Goal: Task Accomplishment & Management: Manage account settings

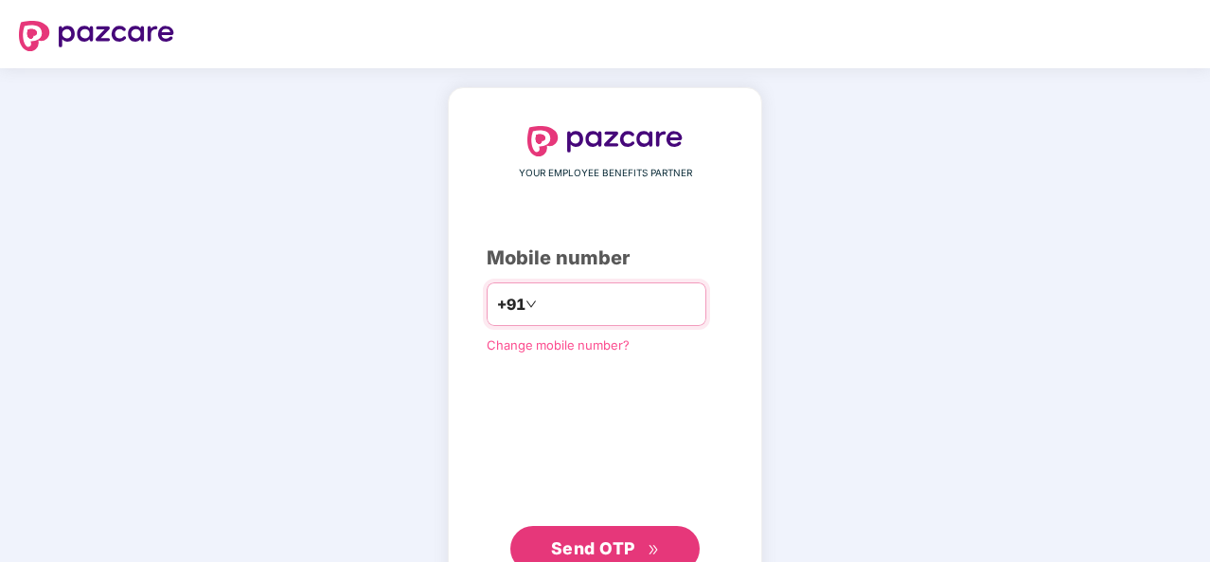
click at [559, 306] on input "number" at bounding box center [618, 304] width 155 height 30
type input "**********"
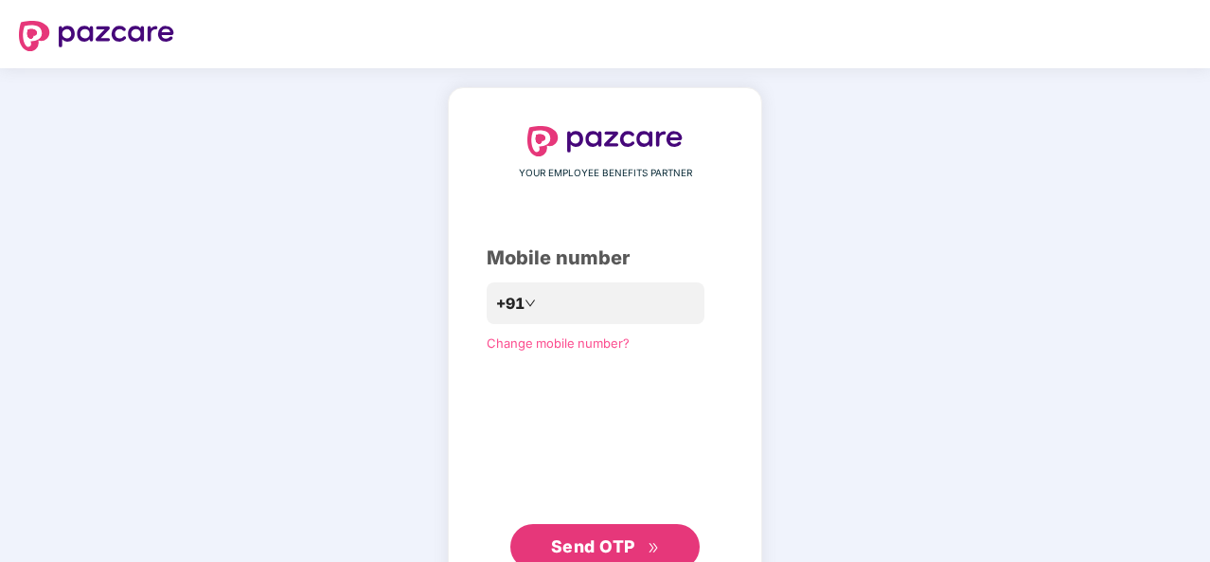
click at [595, 544] on span "Send OTP" at bounding box center [593, 546] width 84 height 20
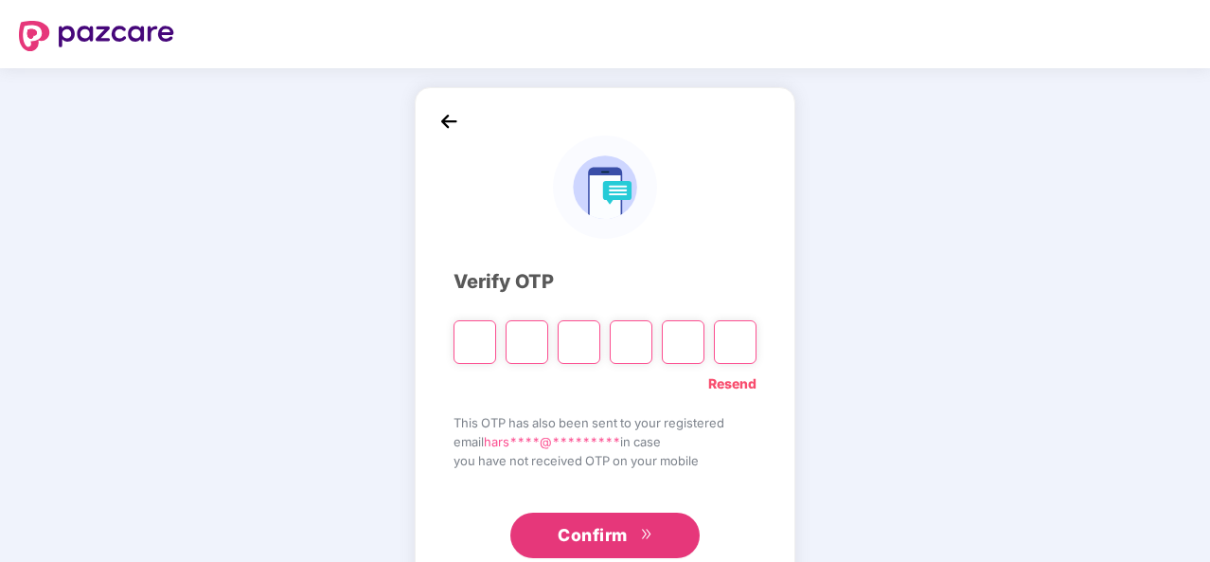
click at [470, 342] on input "Please enter verification code. Digit 1" at bounding box center [475, 342] width 43 height 44
type input "*"
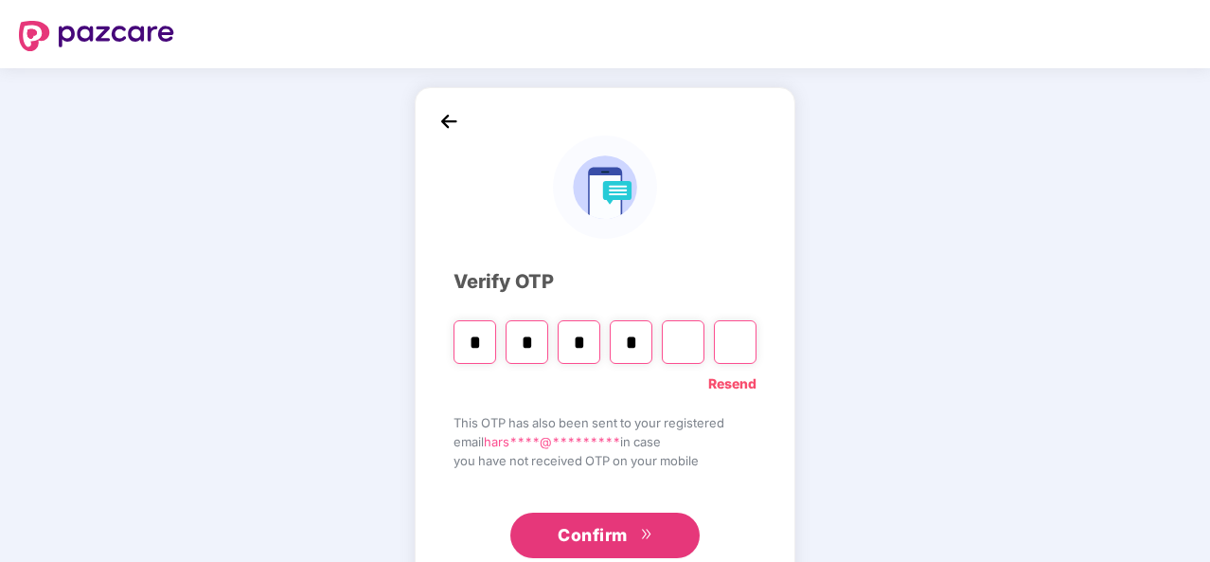
type input "*"
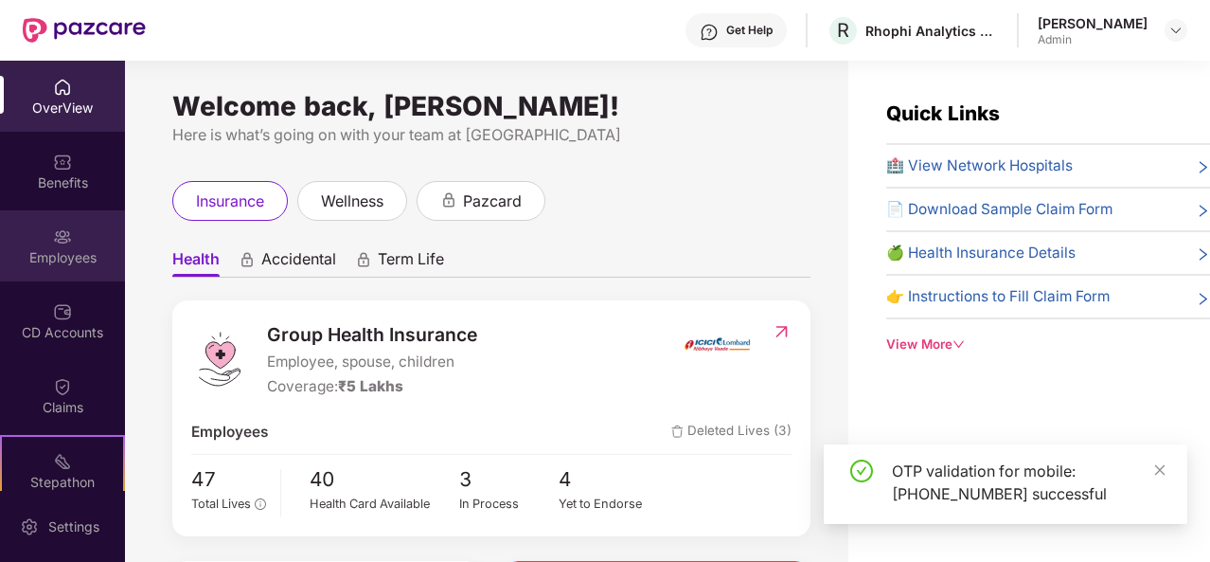
click at [71, 251] on div "Employees" at bounding box center [62, 257] width 125 height 19
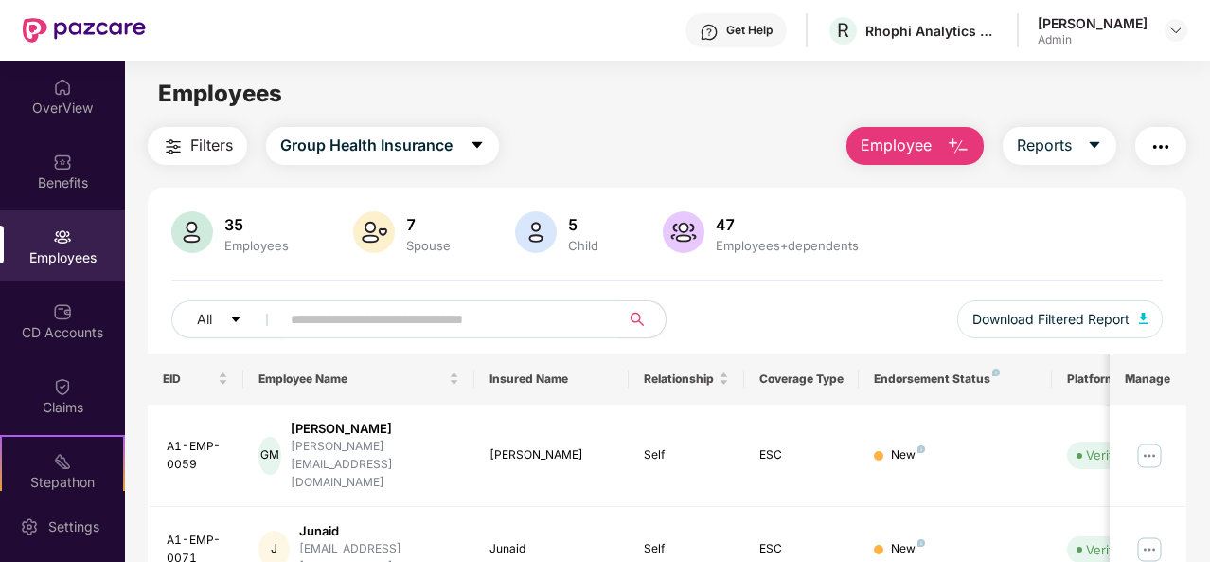
click at [693, 232] on img at bounding box center [684, 232] width 42 height 42
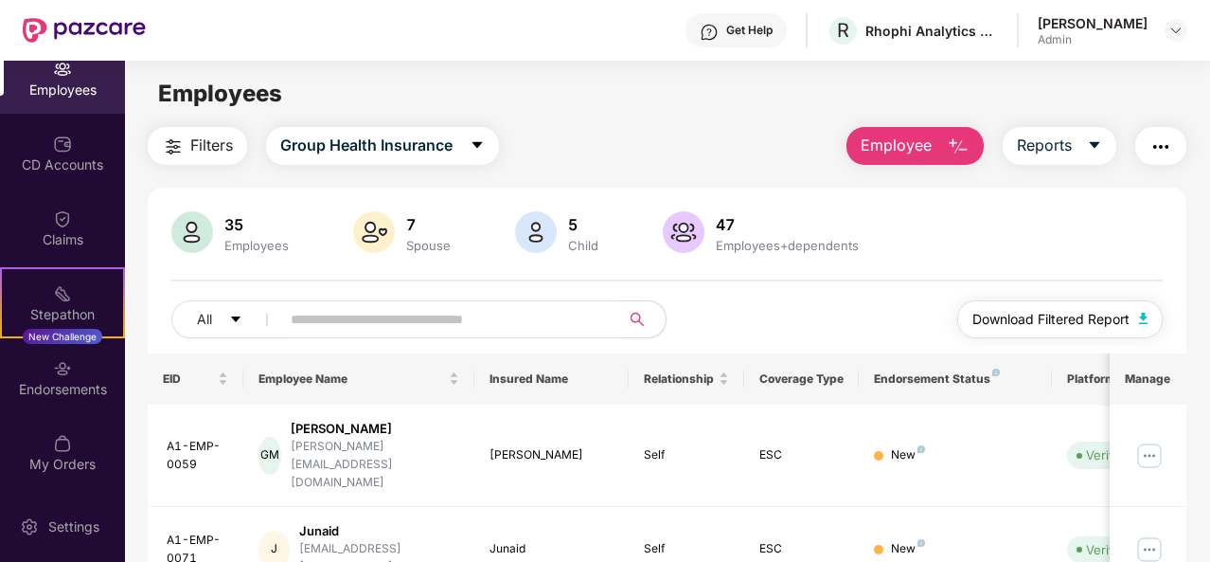
click at [1083, 322] on span "Download Filtered Report" at bounding box center [1050, 319] width 157 height 21
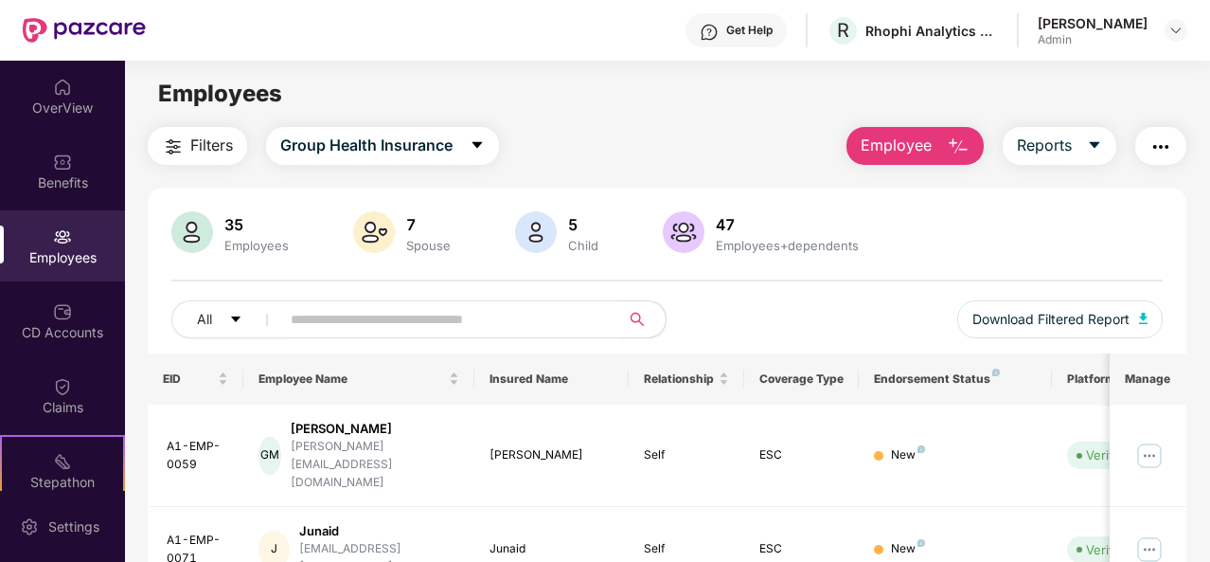
click at [754, 127] on div "Filters Group Health Insurance Employee Reports" at bounding box center [667, 146] width 1039 height 38
click at [909, 134] on span "Employee" at bounding box center [896, 146] width 71 height 24
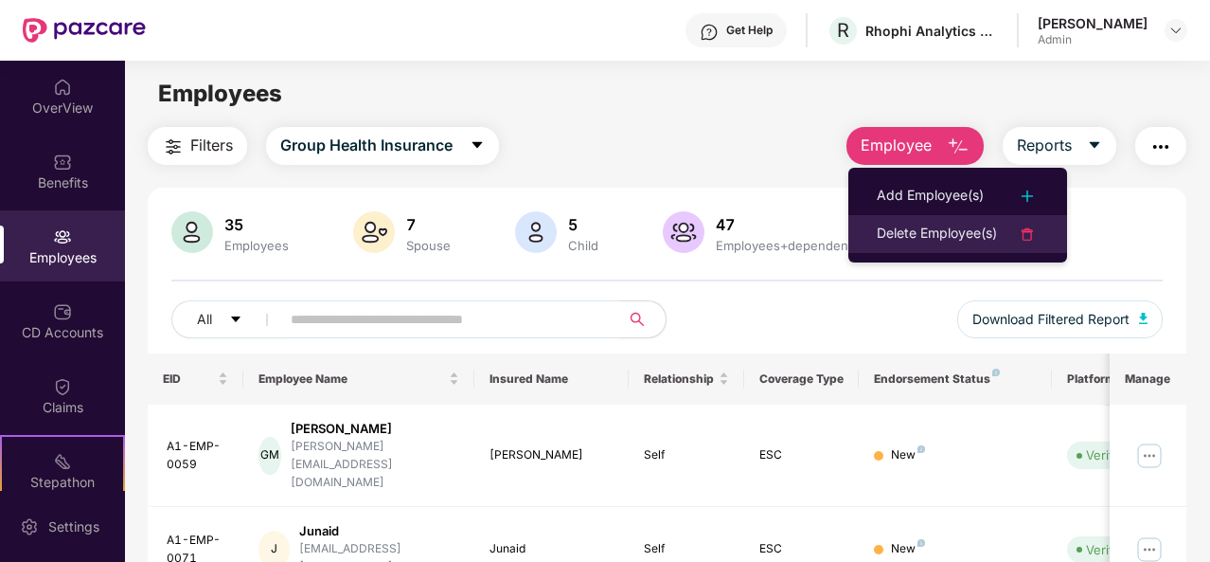
click at [921, 232] on div "Delete Employee(s)" at bounding box center [937, 234] width 120 height 23
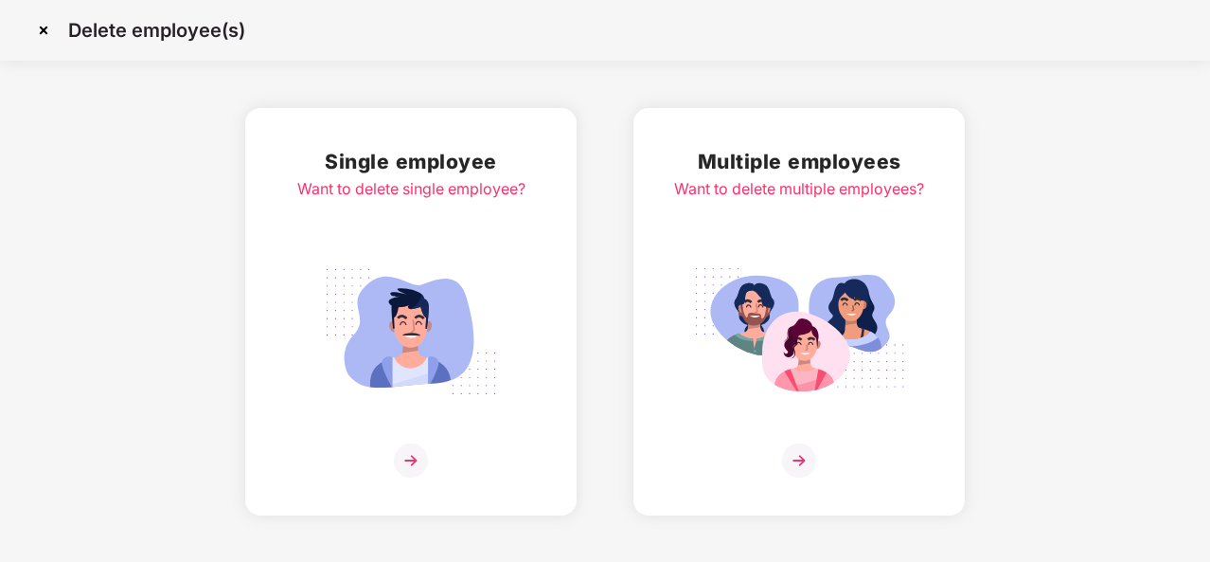
click at [410, 455] on img at bounding box center [411, 460] width 34 height 34
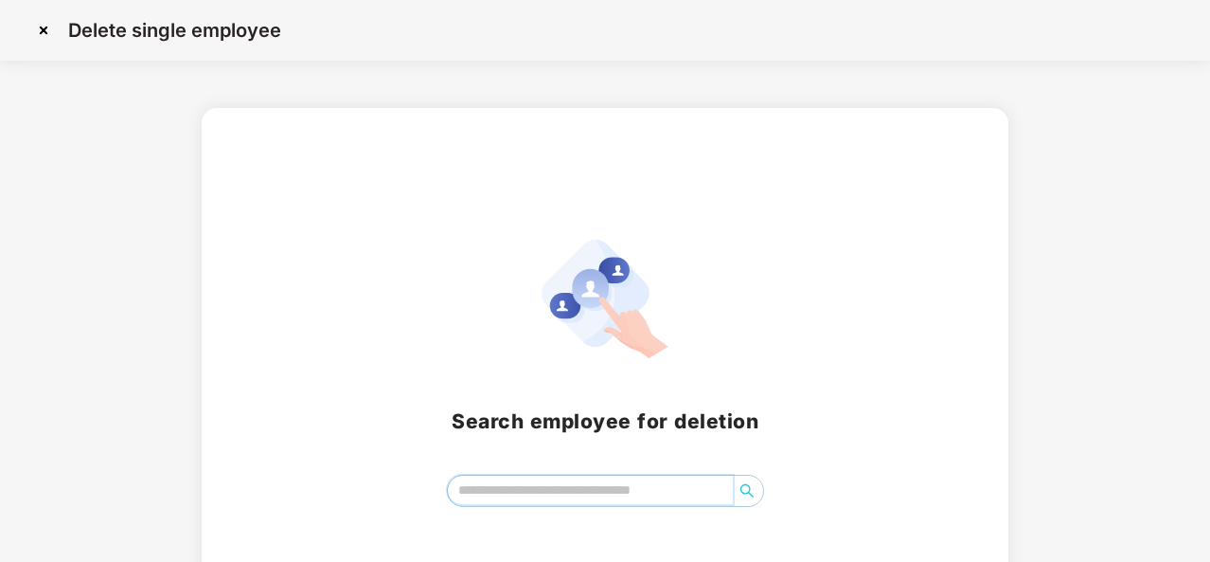
click at [507, 493] on input "search" at bounding box center [590, 489] width 285 height 28
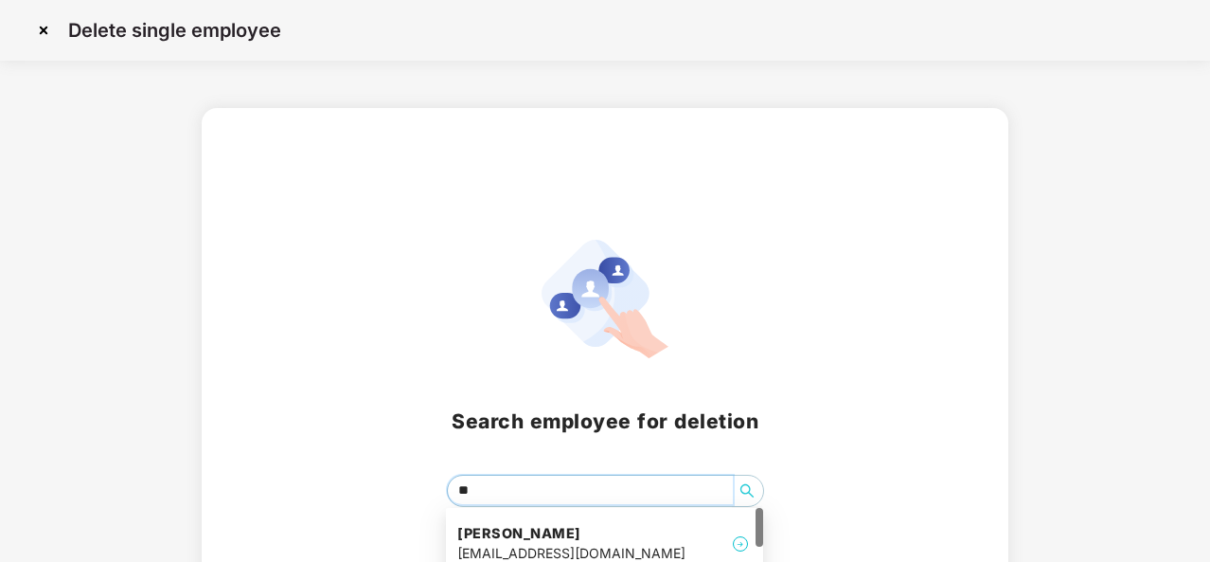
type input "***"
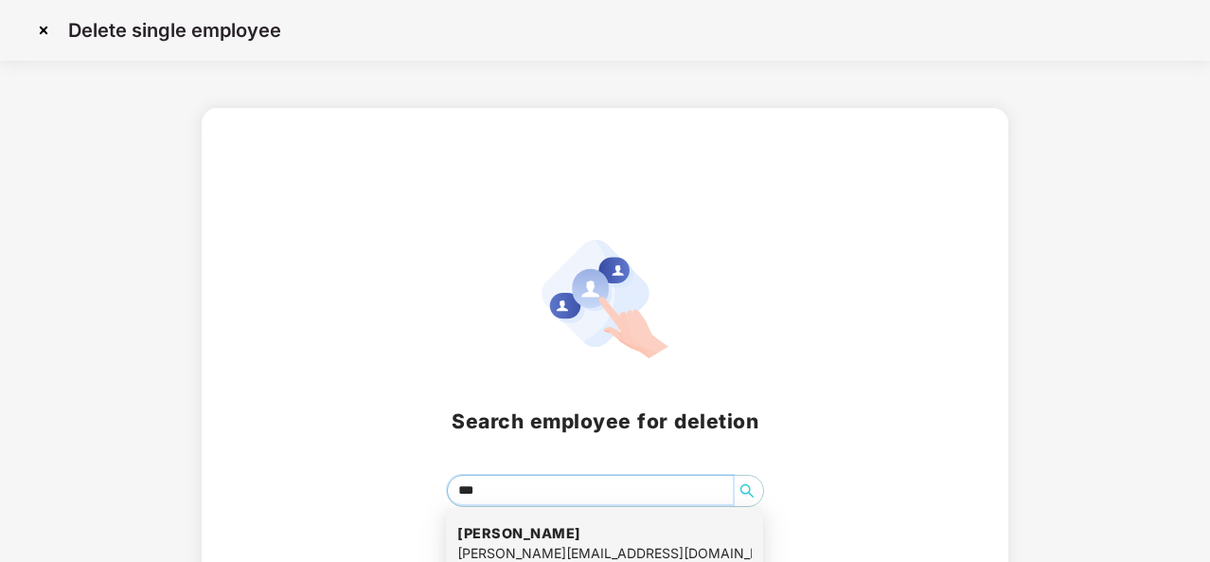
click at [574, 549] on div "[PERSON_NAME][EMAIL_ADDRESS][DOMAIN_NAME]" at bounding box center [604, 553] width 294 height 21
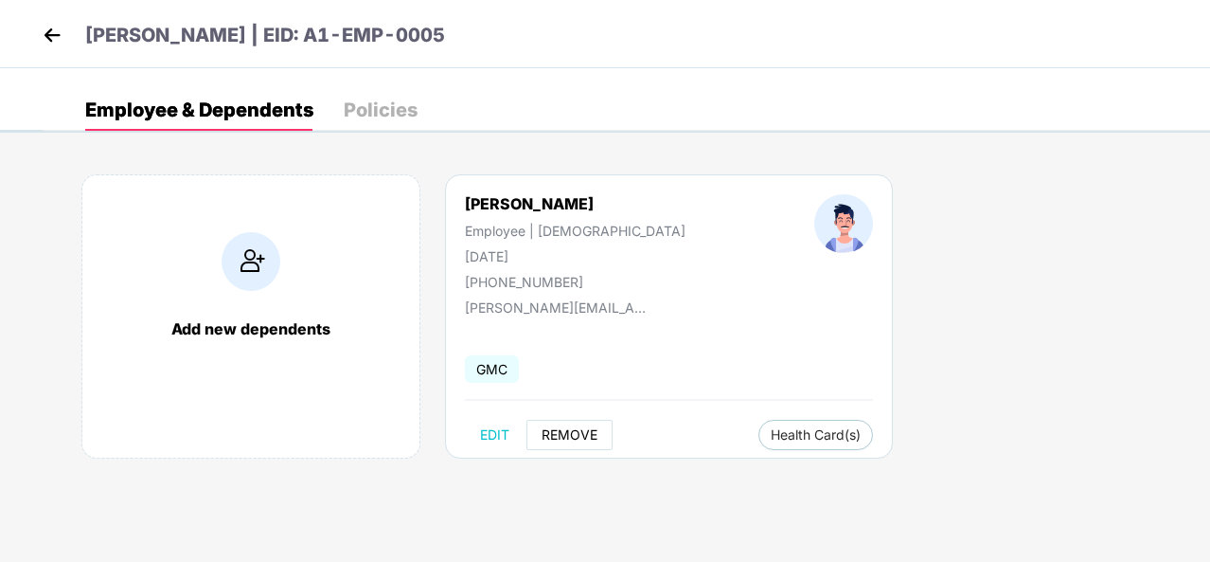
click at [561, 436] on span "REMOVE" at bounding box center [570, 434] width 56 height 15
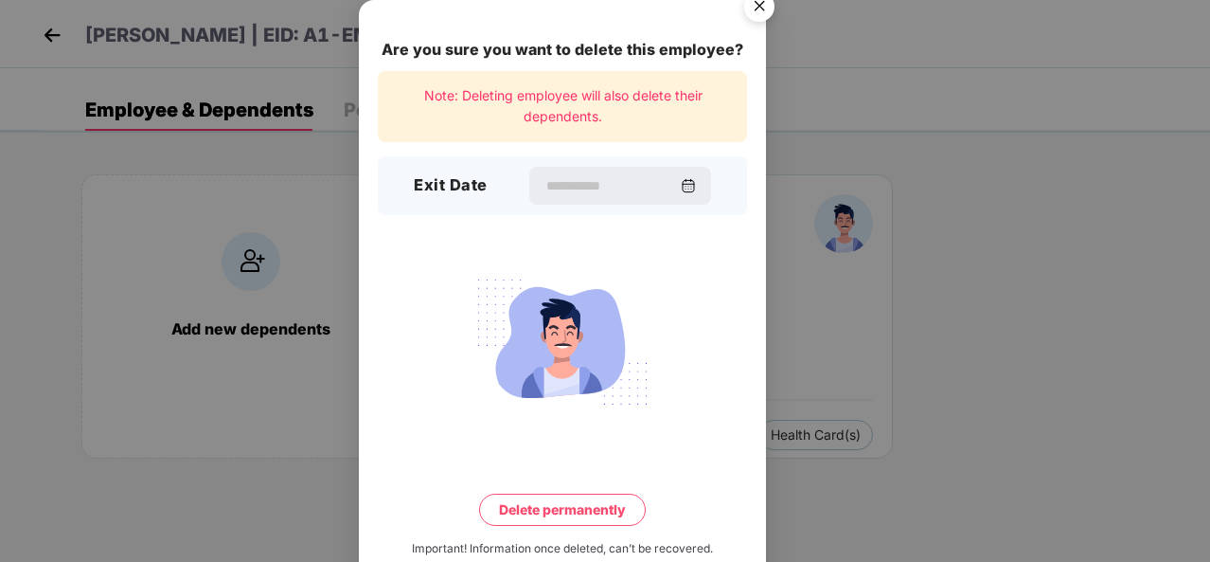
click at [752, 9] on img "Close" at bounding box center [759, 9] width 53 height 53
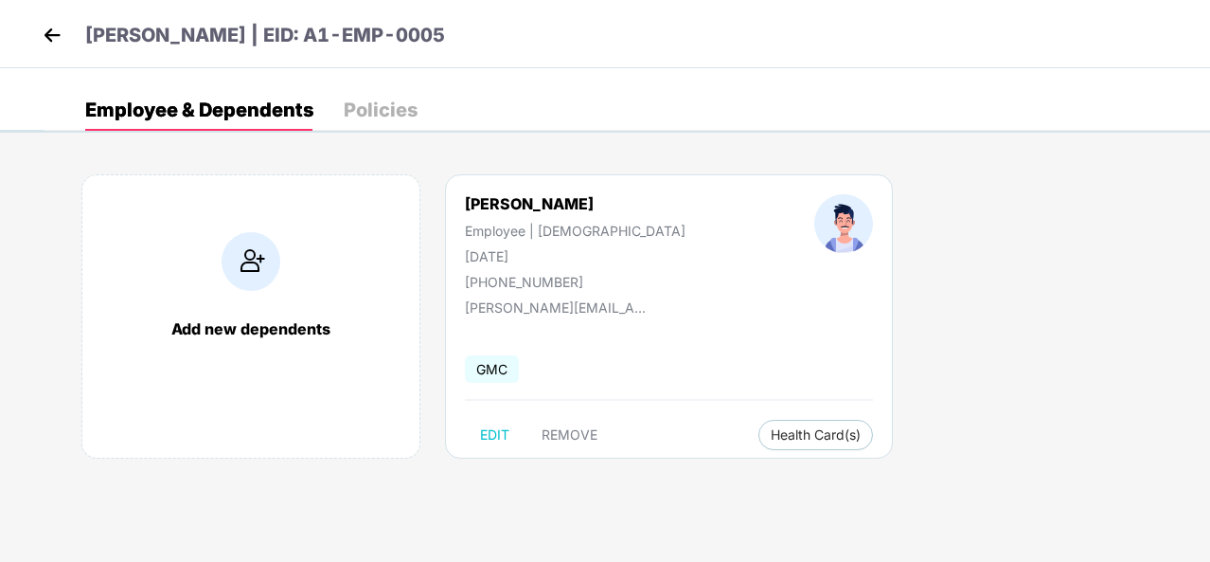
click at [53, 33] on img at bounding box center [52, 35] width 28 height 28
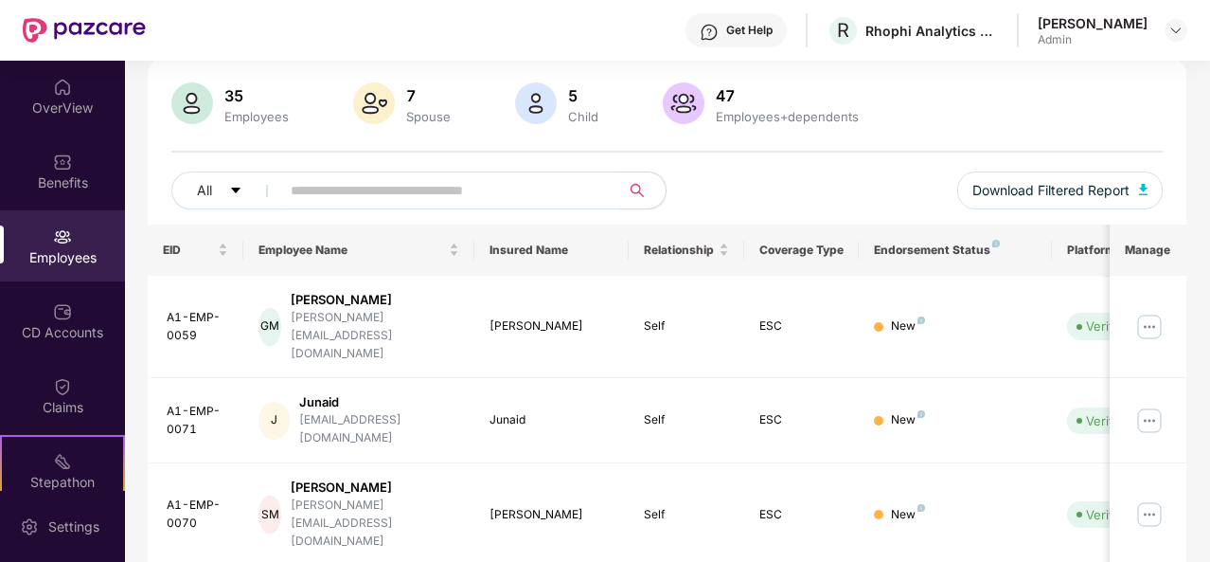
scroll to position [131, 0]
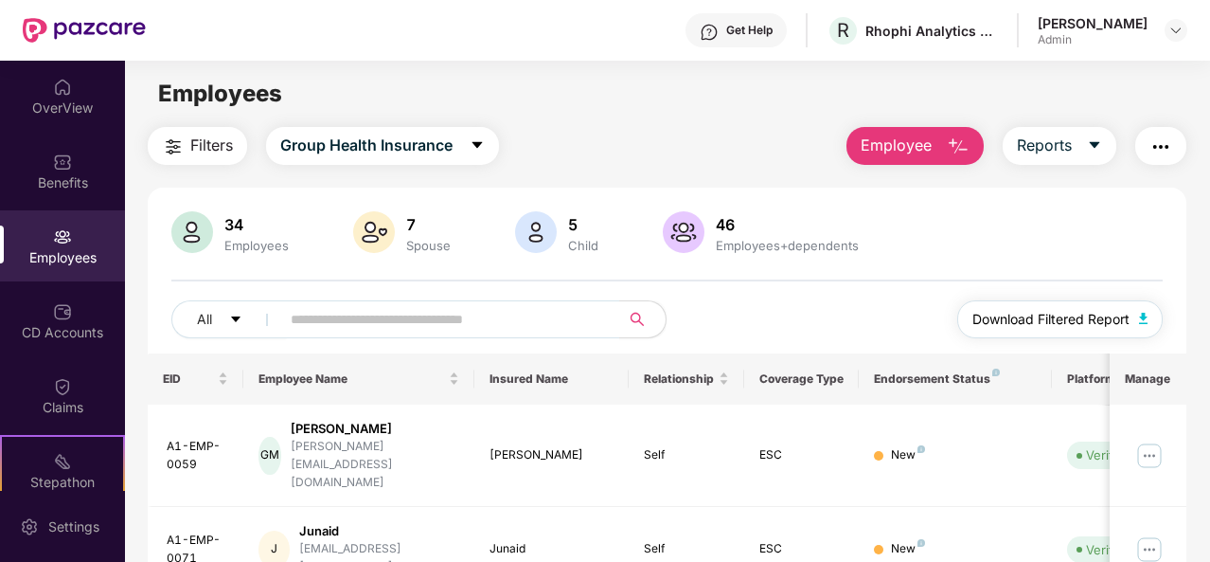
click at [1029, 320] on span "Download Filtered Report" at bounding box center [1050, 319] width 157 height 21
click at [690, 233] on img at bounding box center [684, 232] width 42 height 42
click at [241, 319] on icon "caret-down" at bounding box center [235, 318] width 13 height 13
click at [557, 107] on div "Employees" at bounding box center [667, 94] width 1084 height 36
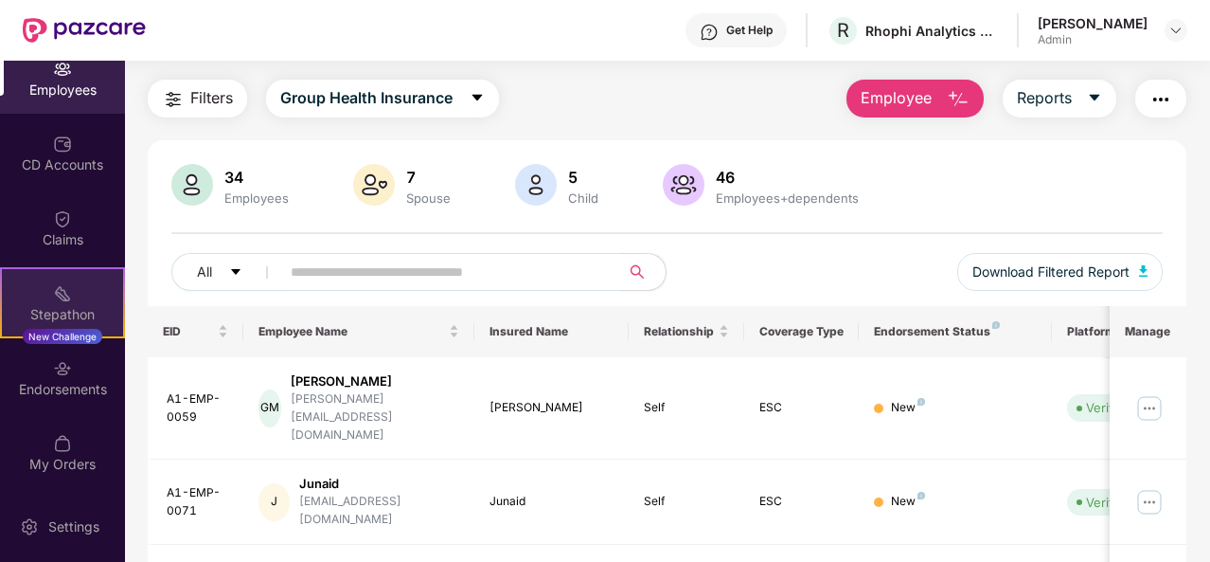
scroll to position [49, 0]
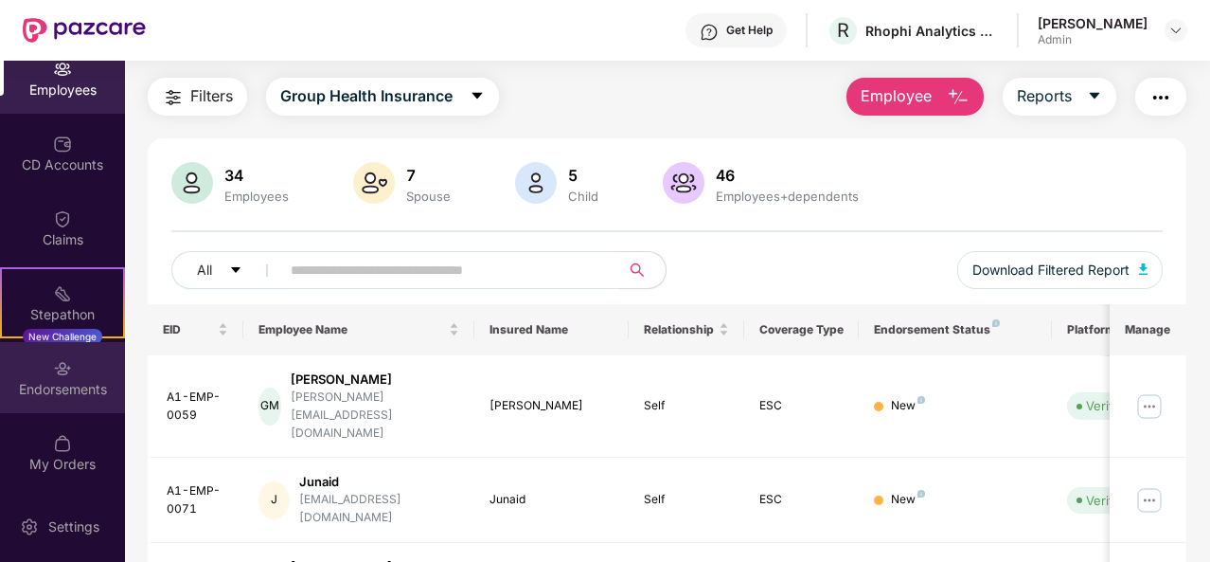
click at [67, 390] on div "Endorsements" at bounding box center [62, 389] width 125 height 19
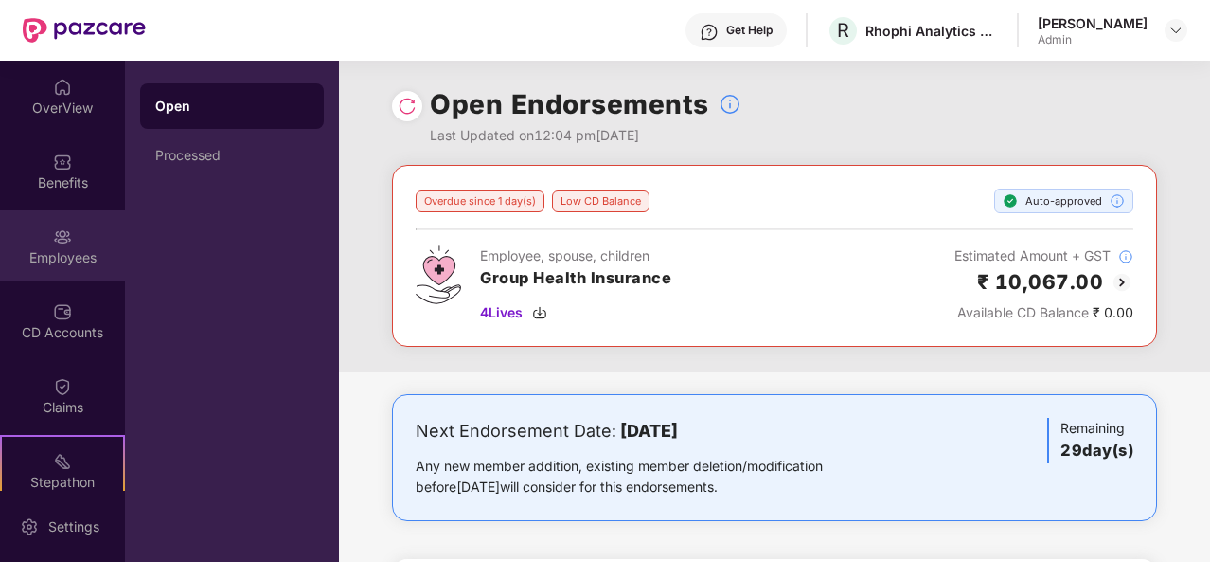
click at [51, 249] on div "Employees" at bounding box center [62, 257] width 125 height 19
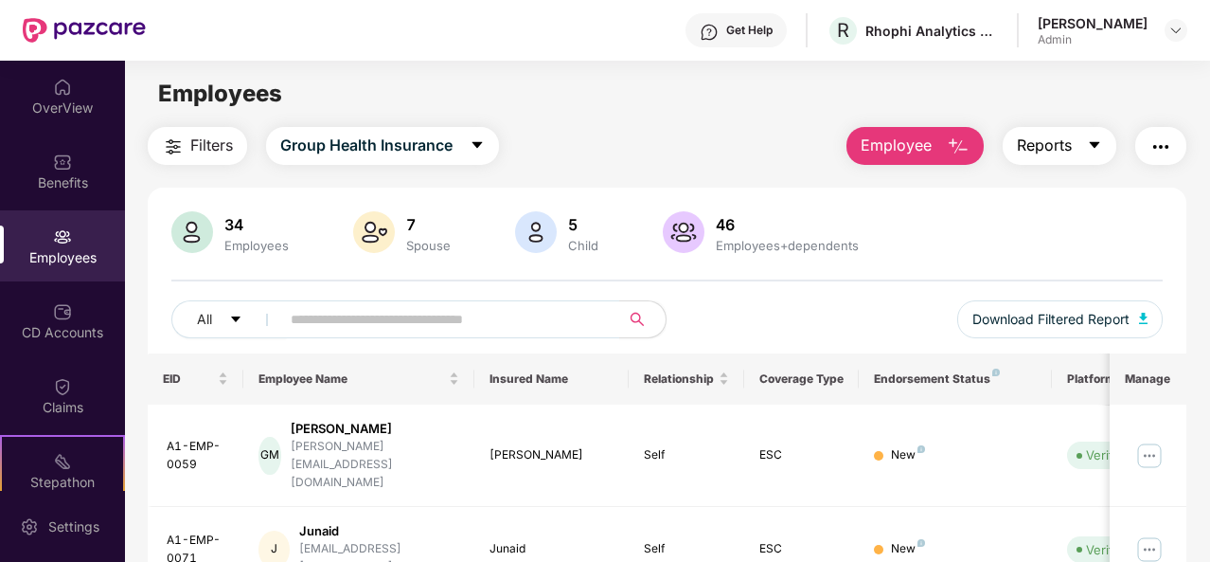
click at [1083, 147] on button "Reports" at bounding box center [1060, 146] width 114 height 38
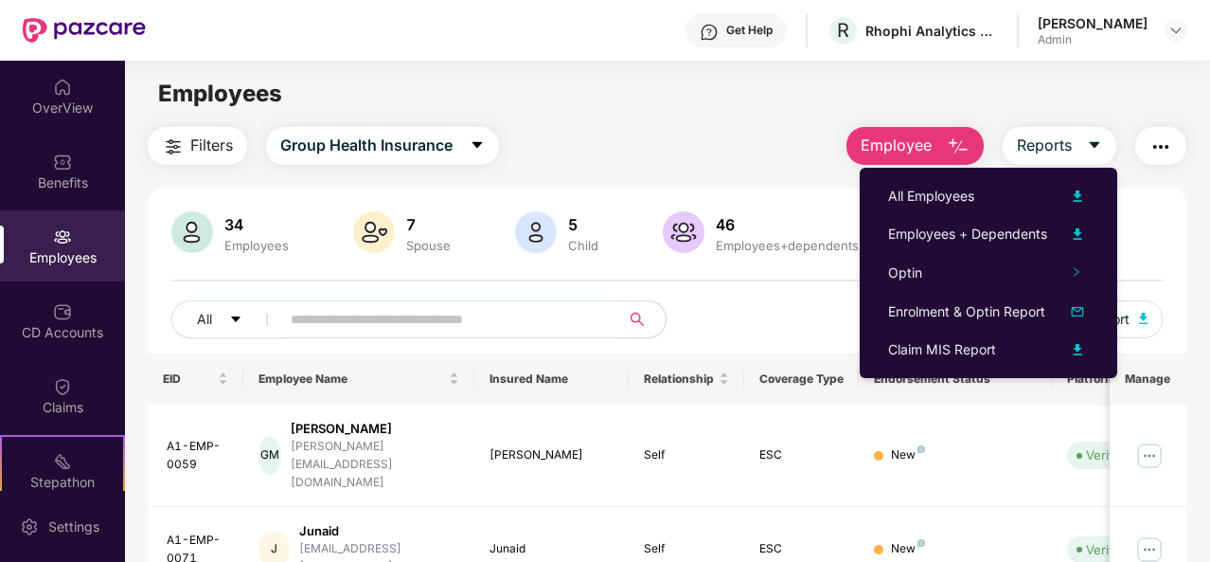
click at [801, 152] on div "Filters Group Health Insurance Employee Reports" at bounding box center [667, 146] width 1039 height 38
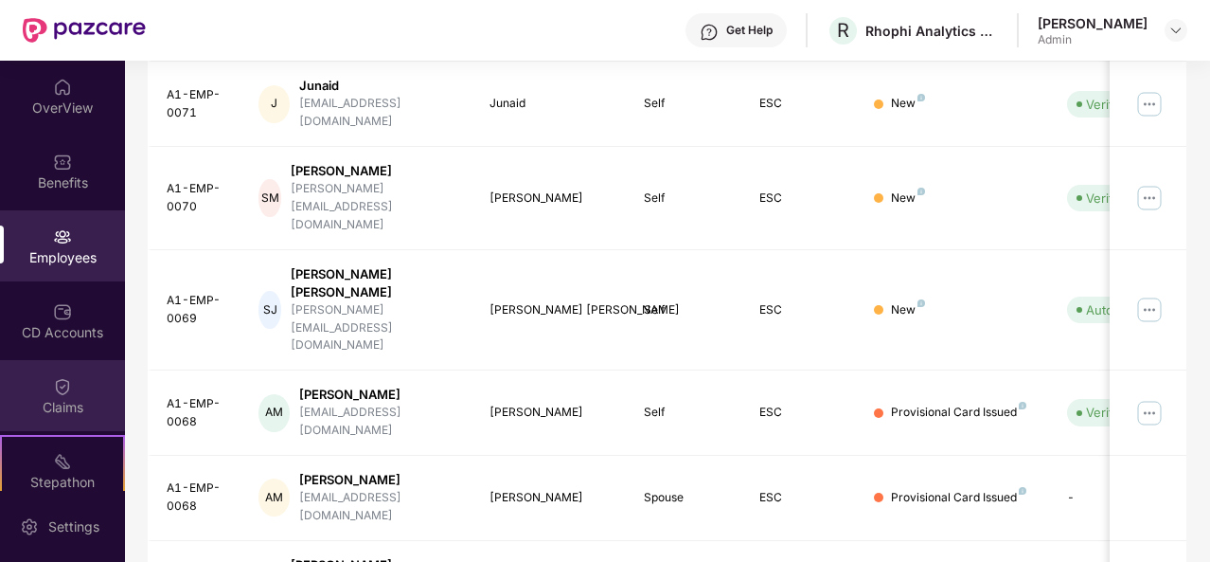
scroll to position [168, 0]
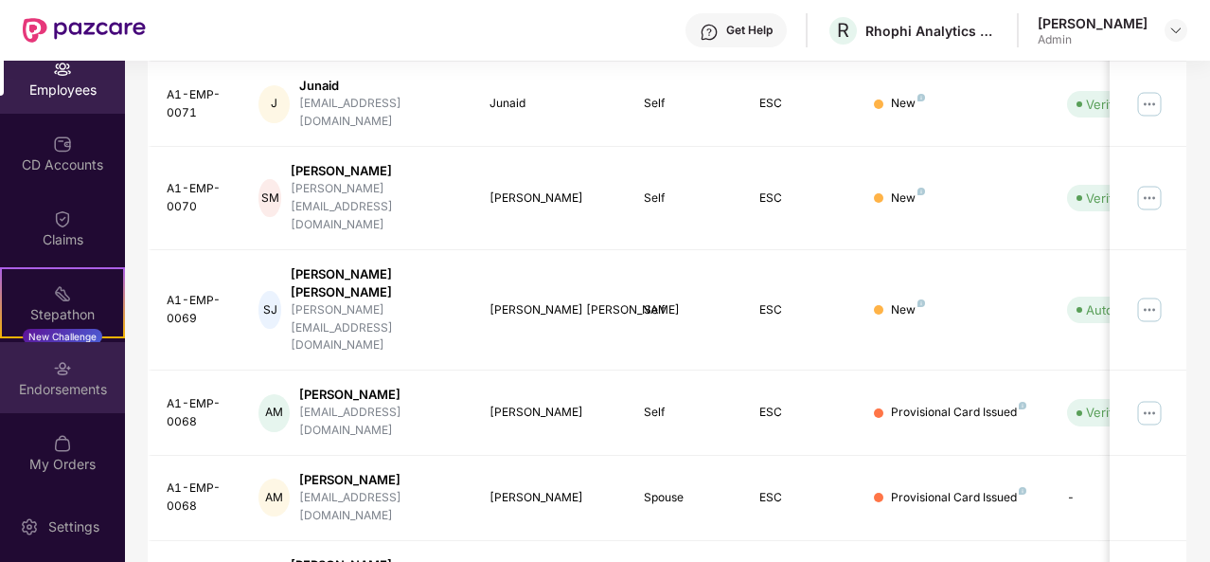
click at [67, 382] on div "Endorsements" at bounding box center [62, 389] width 125 height 19
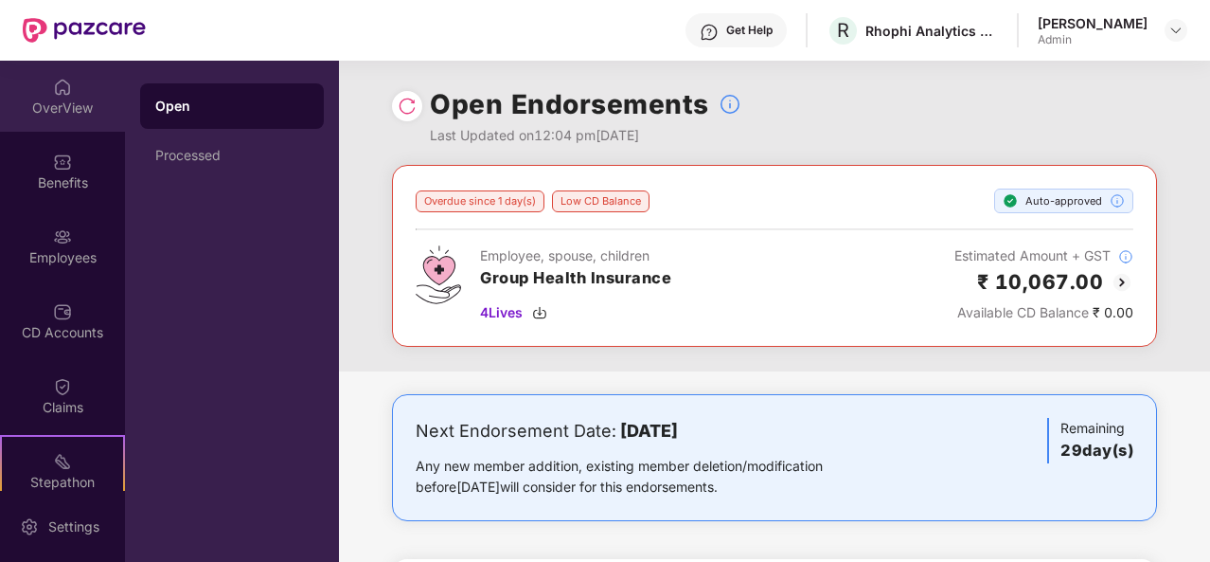
click at [60, 103] on div "OverView" at bounding box center [62, 107] width 125 height 19
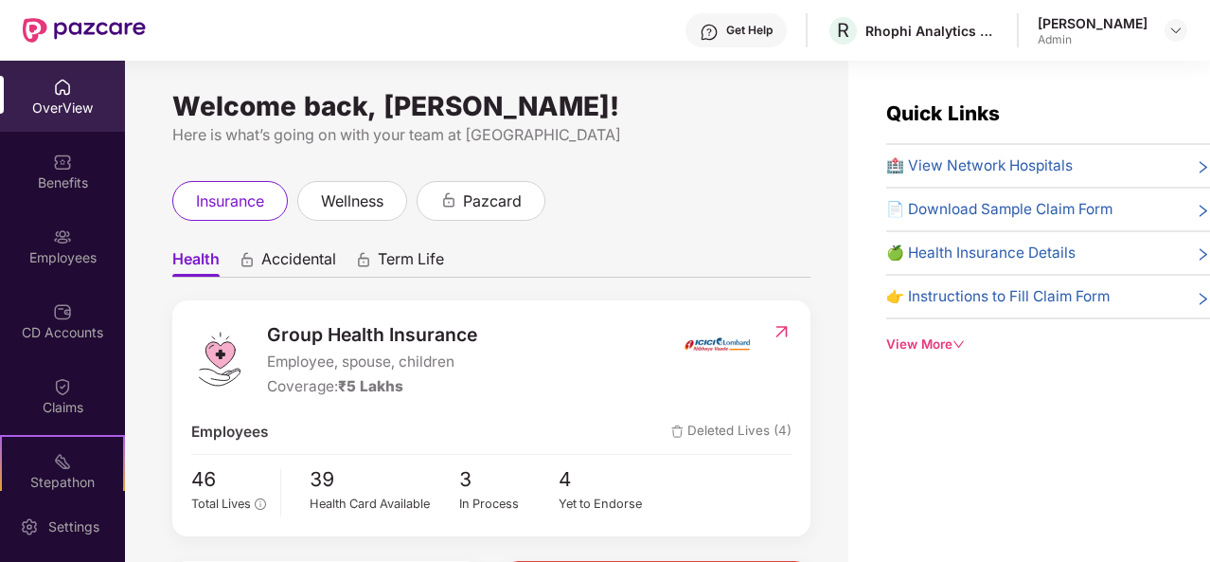
click at [61, 99] on div "OverView" at bounding box center [62, 107] width 125 height 19
click at [57, 256] on div "Employees" at bounding box center [62, 257] width 125 height 19
